Goal: Information Seeking & Learning: Learn about a topic

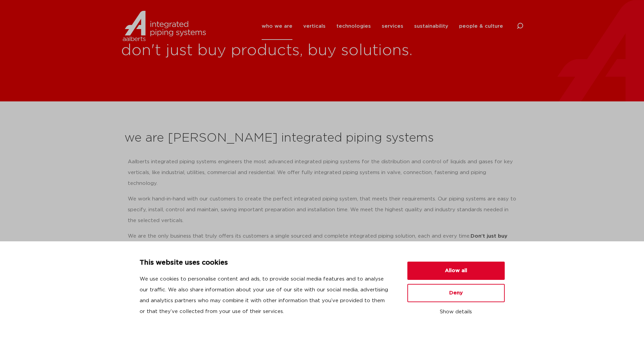
click at [430, 269] on button "Allow all" at bounding box center [455, 271] width 97 height 18
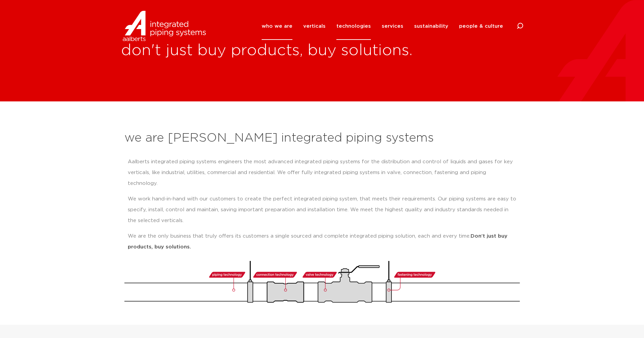
click at [371, 25] on link "technologies" at bounding box center [353, 26] width 34 height 27
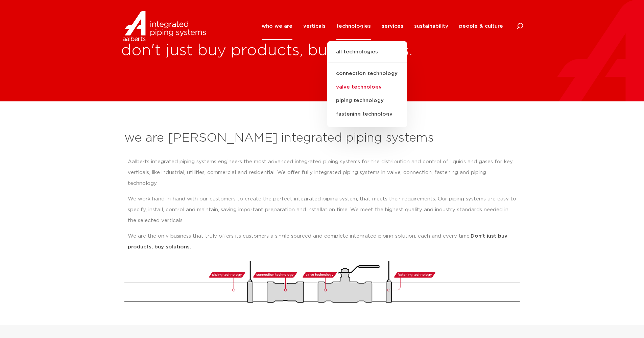
click at [360, 87] on link "valve technology" at bounding box center [367, 87] width 80 height 14
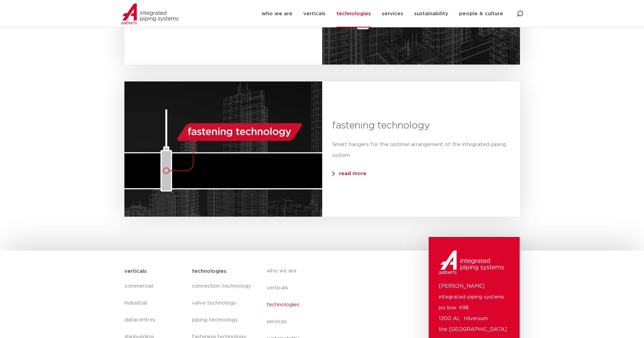
scroll to position [678, 0]
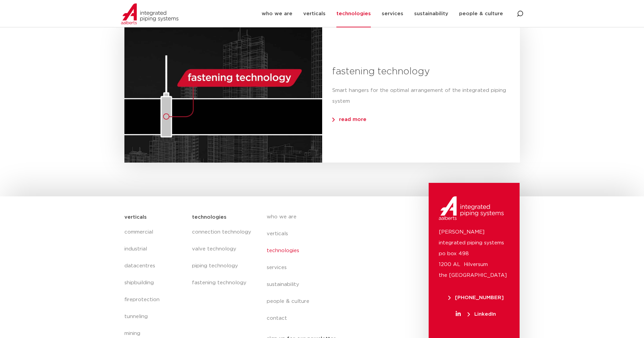
click at [348, 117] on span "read more" at bounding box center [349, 119] width 34 height 5
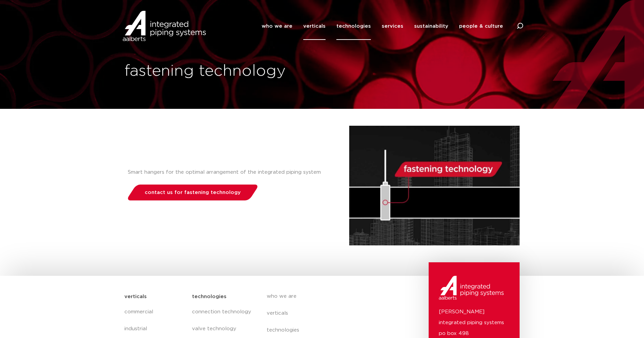
click at [324, 27] on link "verticals" at bounding box center [314, 26] width 22 height 27
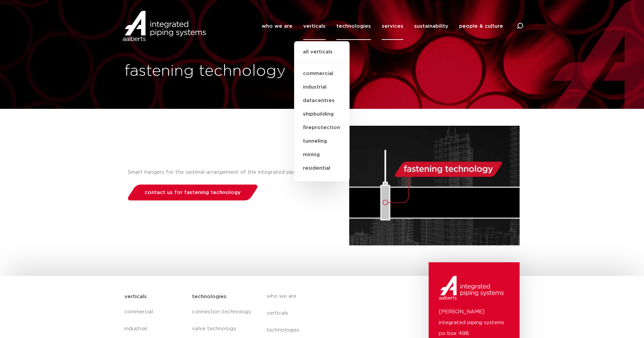
click at [398, 26] on link "services" at bounding box center [393, 26] width 22 height 27
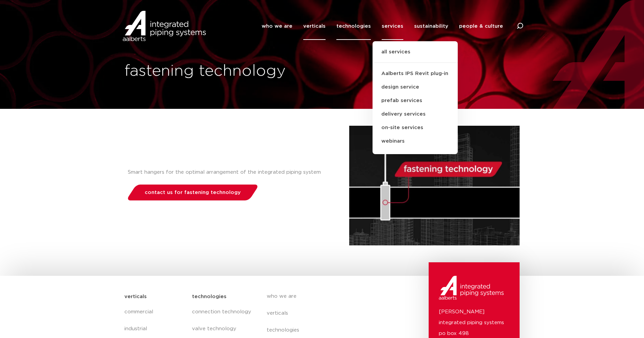
click at [311, 25] on link "verticals" at bounding box center [314, 26] width 22 height 27
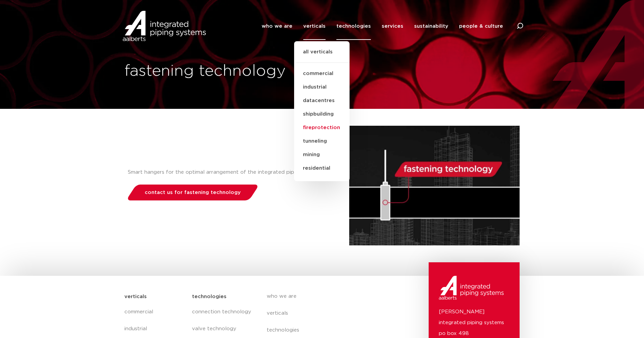
click at [321, 127] on link "fireprotection" at bounding box center [321, 128] width 55 height 14
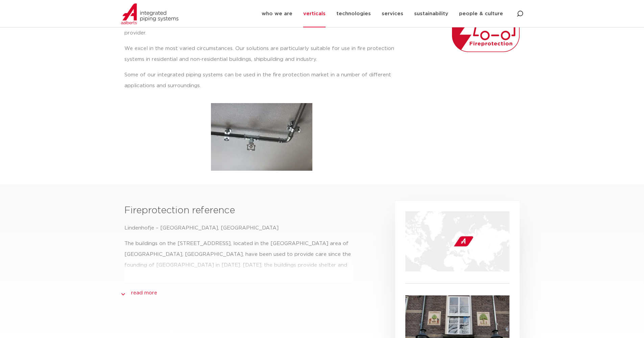
scroll to position [271, 0]
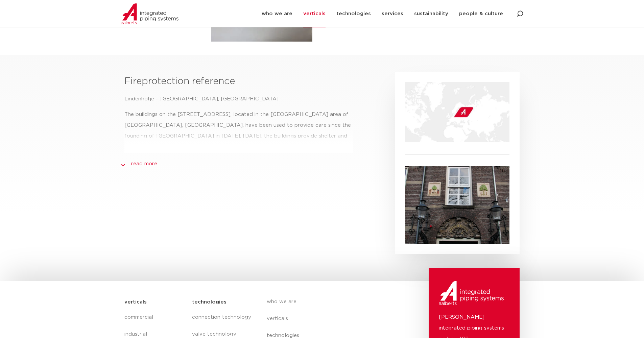
click at [144, 160] on link "read more" at bounding box center [144, 164] width 26 height 8
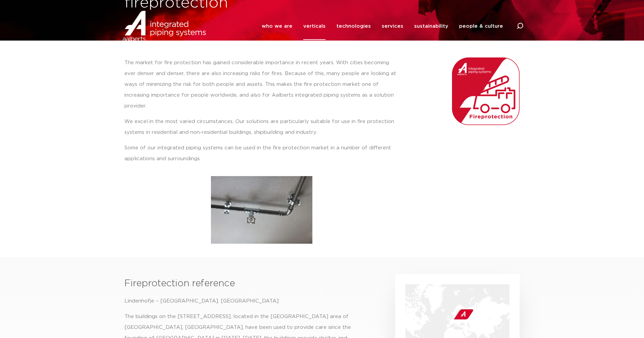
scroll to position [0, 0]
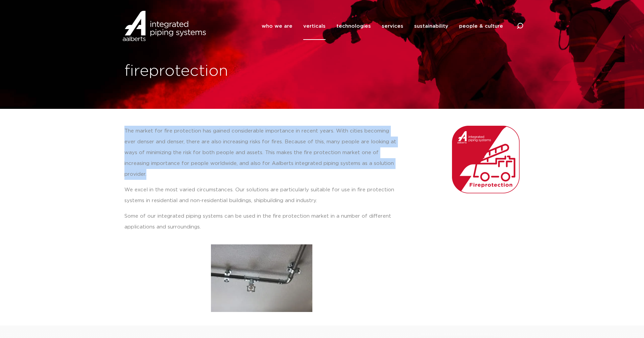
drag, startPoint x: 198, startPoint y: 121, endPoint x: 346, endPoint y: 167, distance: 155.0
click at [346, 167] on section "The market for fire protection has gained considerable importance in recent yea…" at bounding box center [322, 212] width 644 height 207
click at [346, 167] on p "The market for fire protection has gained considerable importance in recent yea…" at bounding box center [261, 153] width 275 height 54
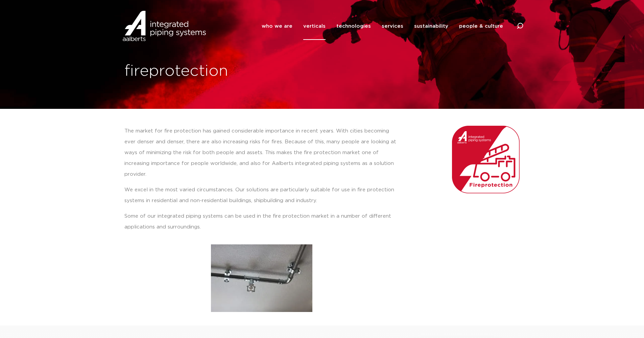
click at [341, 25] on li "technologies all technologies connection technology valve technology piping tec…" at bounding box center [353, 26] width 45 height 27
click at [345, 24] on link "technologies" at bounding box center [353, 26] width 34 height 27
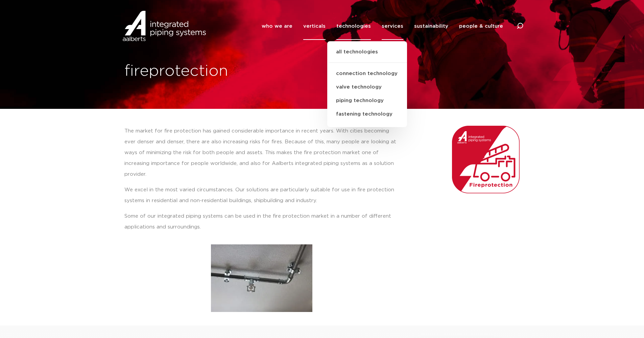
click at [402, 24] on link "services" at bounding box center [393, 26] width 22 height 27
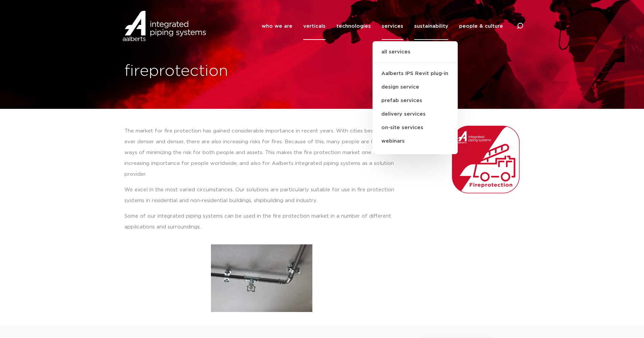
click at [422, 24] on link "sustainability" at bounding box center [431, 26] width 34 height 27
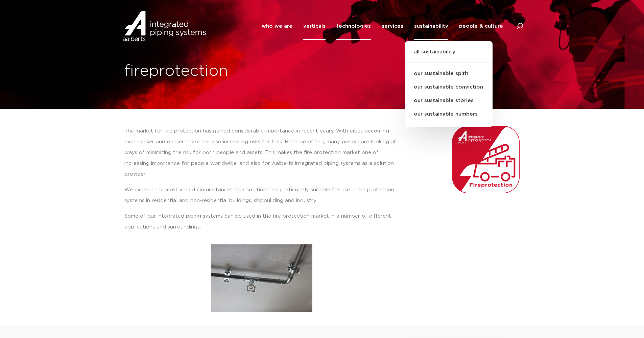
click at [350, 27] on link "technologies" at bounding box center [353, 26] width 34 height 27
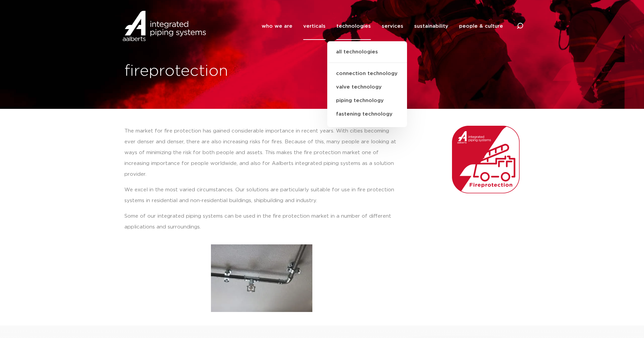
click at [305, 29] on li "verticals all verticals commercial industrial datacentres shipbuilding fireprot…" at bounding box center [314, 26] width 33 height 27
click at [276, 30] on link "who we are" at bounding box center [277, 26] width 31 height 27
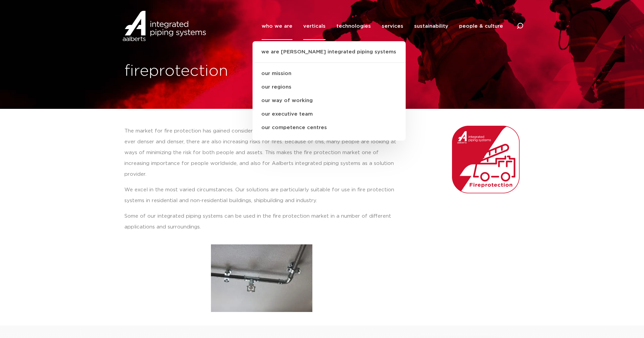
click at [170, 30] on img at bounding box center [164, 26] width 87 height 30
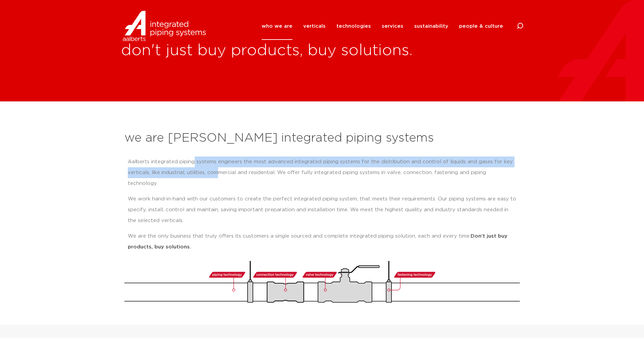
drag, startPoint x: 205, startPoint y: 163, endPoint x: 218, endPoint y: 172, distance: 16.0
click at [218, 172] on p "Aalberts integrated piping systems engineers the most advanced integrated pipin…" at bounding box center [322, 173] width 389 height 32
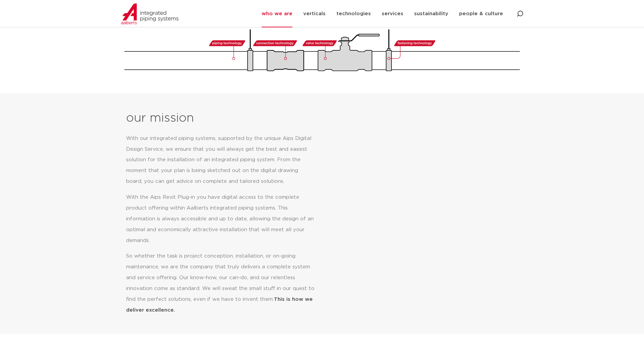
scroll to position [1, 0]
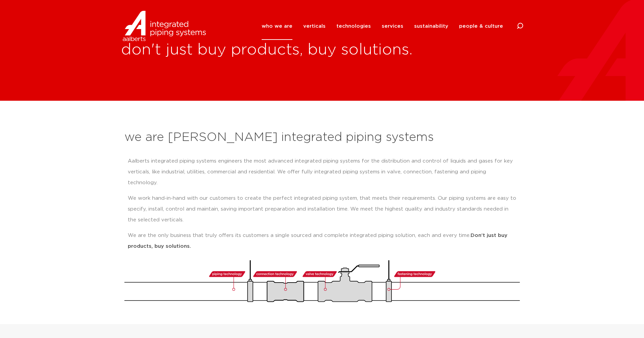
click at [284, 277] on img at bounding box center [322, 281] width 396 height 42
click at [364, 26] on link "technologies" at bounding box center [353, 26] width 34 height 27
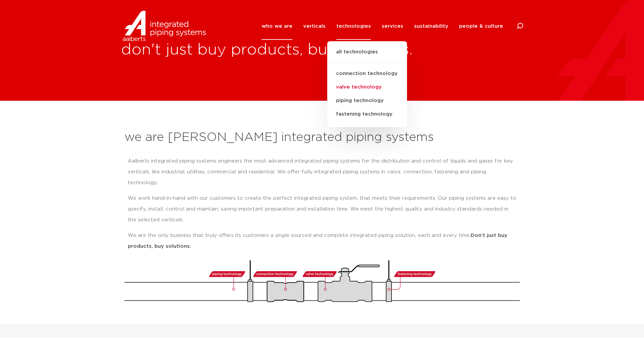
click at [362, 84] on link "valve technology" at bounding box center [367, 87] width 80 height 14
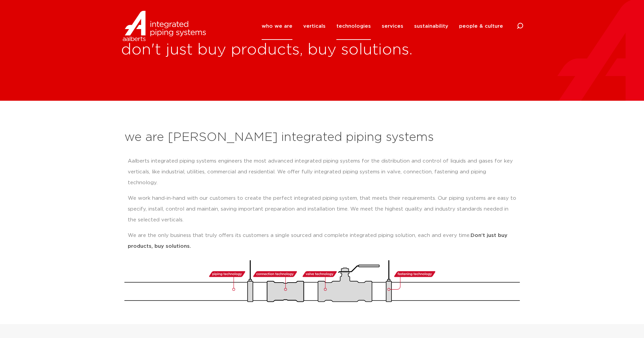
click at [354, 30] on link "technologies" at bounding box center [353, 26] width 34 height 27
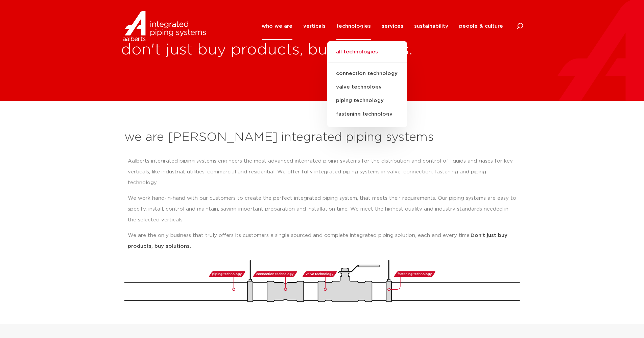
click at [357, 48] on link "all technologies" at bounding box center [367, 55] width 80 height 15
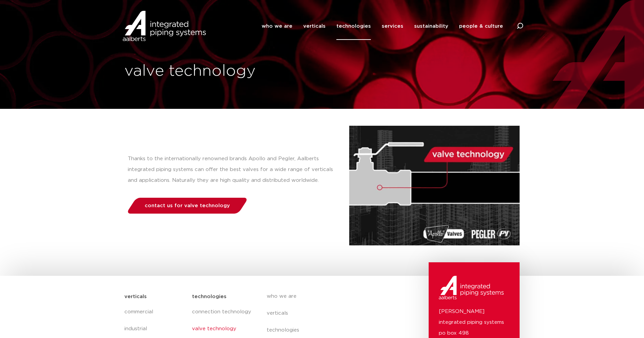
scroll to position [113, 0]
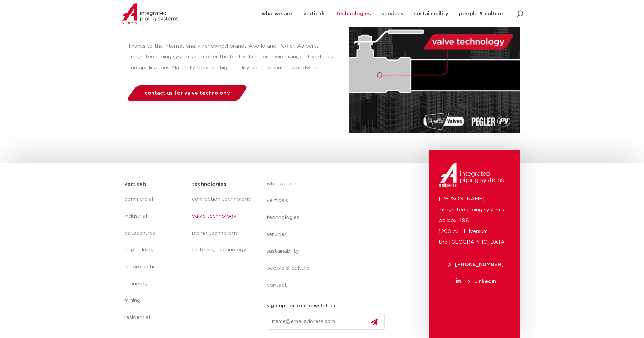
click at [206, 95] on span "contact us for valve technology" at bounding box center [187, 93] width 85 height 5
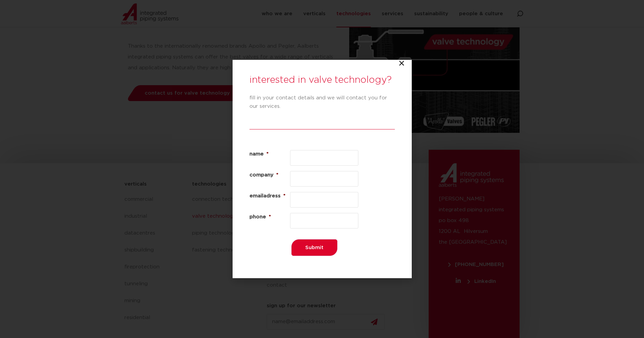
click at [401, 66] on icon "Close" at bounding box center [401, 63] width 7 height 7
click at [400, 63] on icon "Close" at bounding box center [401, 63] width 7 height 7
click at [400, 64] on icon "Close" at bounding box center [401, 63] width 7 height 7
click at [403, 66] on icon "Close" at bounding box center [401, 63] width 7 height 7
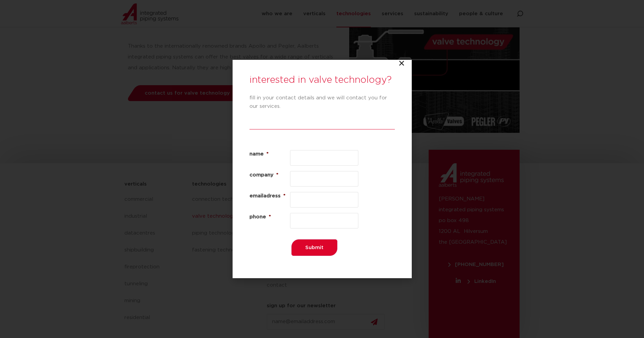
click at [403, 66] on icon "Close" at bounding box center [401, 63] width 7 height 7
drag, startPoint x: 204, startPoint y: 55, endPoint x: 143, endPoint y: 3, distance: 80.3
click at [204, 55] on div "interested in valve technology? fill in your contact details and we will contac…" at bounding box center [322, 169] width 644 height 338
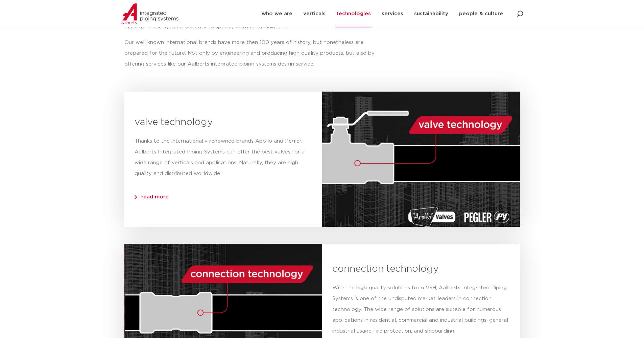
scroll to position [222, 0]
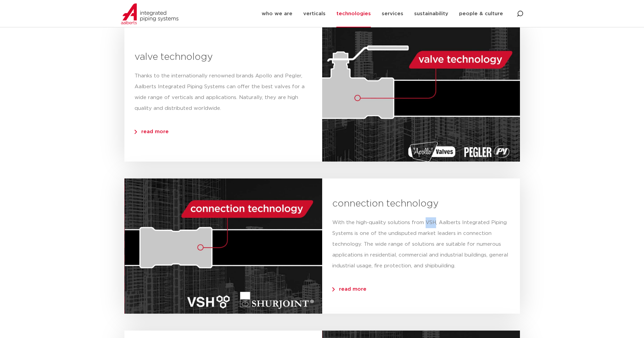
drag, startPoint x: 424, startPoint y: 223, endPoint x: 436, endPoint y: 224, distance: 11.5
click at [436, 224] on p "With the high-quality solutions from VSH, Aalberts Integrated Piping Systems is…" at bounding box center [421, 244] width 178 height 54
click at [439, 237] on p "With the high-quality solutions from VSH, Aalberts Integrated Piping Systems is…" at bounding box center [421, 244] width 178 height 54
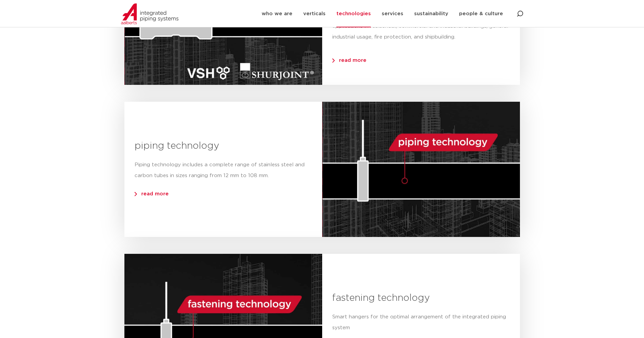
scroll to position [520, 0]
